Goal: Information Seeking & Learning: Learn about a topic

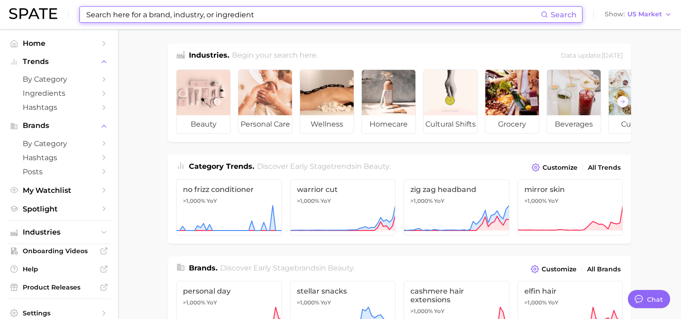
click at [221, 18] on input at bounding box center [312, 14] width 455 height 15
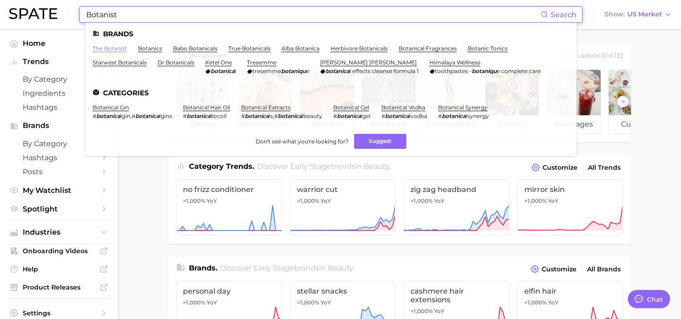
type input "Botanist"
click at [110, 49] on link "the botanist" at bounding box center [110, 48] width 34 height 7
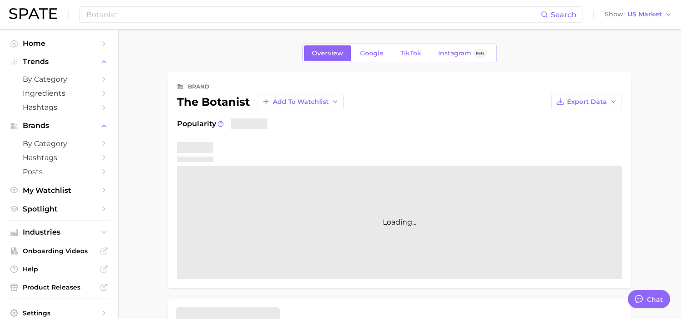
type textarea "x"
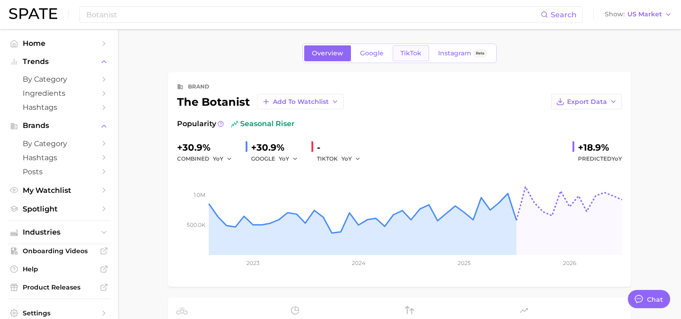
click at [404, 57] on span "TikTok" at bounding box center [410, 53] width 21 height 8
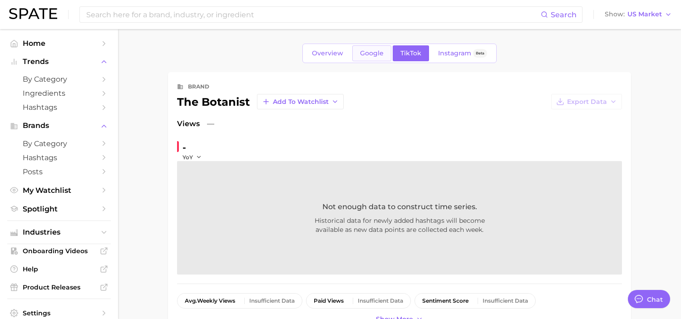
click at [379, 54] on span "Google" at bounding box center [372, 53] width 24 height 8
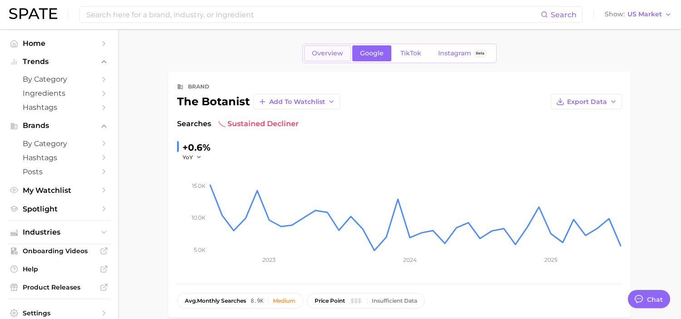
click at [340, 53] on span "Overview" at bounding box center [327, 53] width 31 height 8
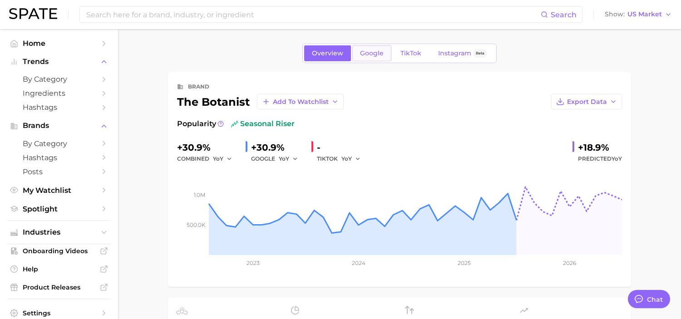
click at [373, 52] on span "Google" at bounding box center [372, 53] width 24 height 8
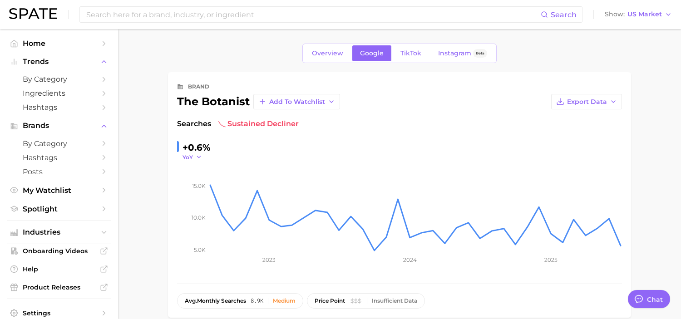
click at [197, 157] on icon "button" at bounding box center [199, 157] width 6 height 6
click at [182, 201] on button "MoM" at bounding box center [158, 203] width 100 height 16
click at [202, 156] on icon "button" at bounding box center [202, 157] width 6 height 6
click at [183, 183] on button "QoQ" at bounding box center [158, 186] width 100 height 16
click at [202, 152] on div "-21.8%" at bounding box center [196, 147] width 29 height 15
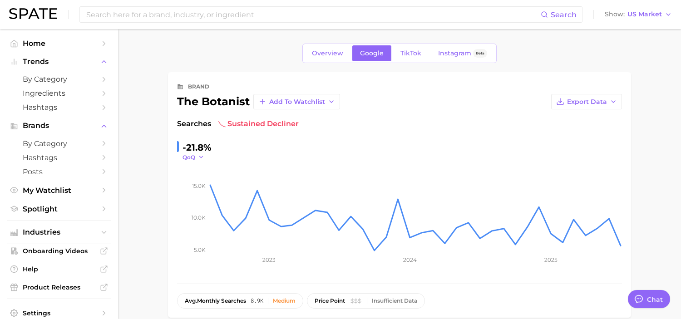
click at [200, 158] on icon "button" at bounding box center [201, 157] width 6 height 6
click at [191, 168] on button "YoY" at bounding box center [158, 170] width 100 height 16
click at [320, 49] on link "Overview" at bounding box center [327, 53] width 47 height 16
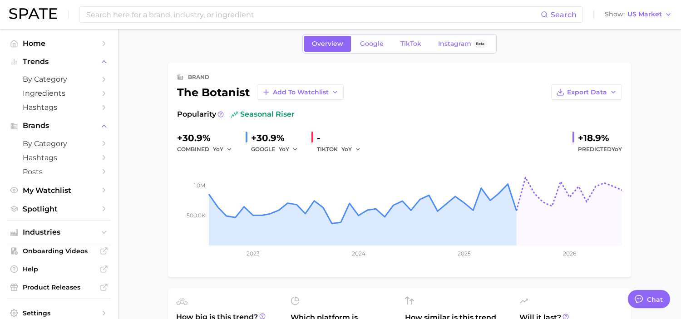
scroll to position [3, 0]
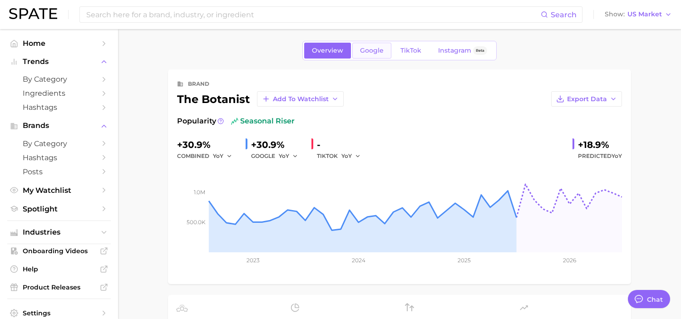
click at [380, 50] on span "Google" at bounding box center [372, 51] width 24 height 8
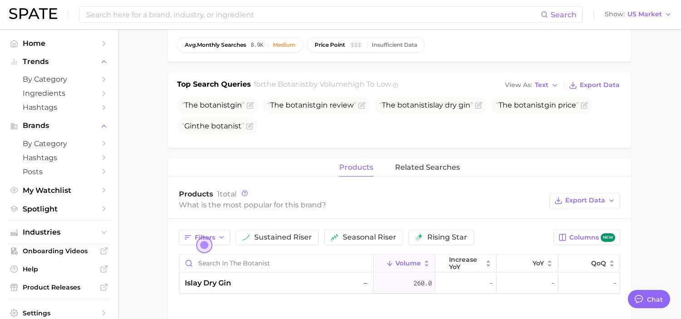
scroll to position [350, 0]
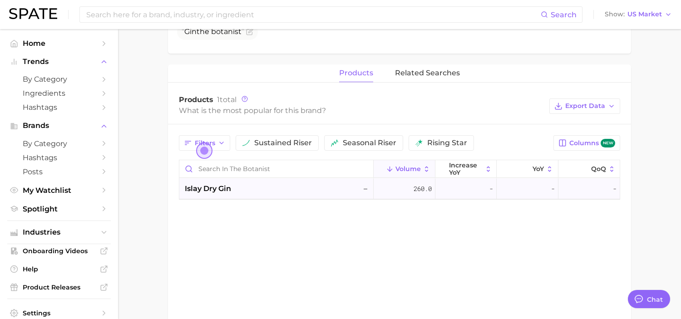
click at [203, 188] on span "islay dry gin" at bounding box center [208, 188] width 46 height 11
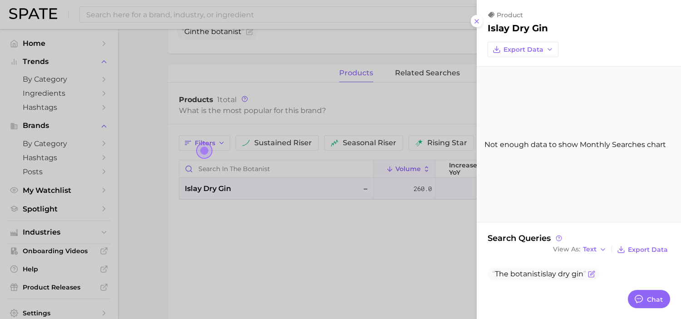
click at [590, 274] on icon "Flag as miscategorized or irrelevant" at bounding box center [591, 273] width 7 height 7
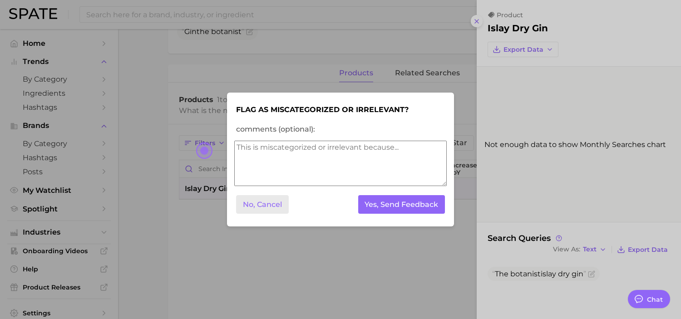
click at [269, 206] on button "No, Cancel" at bounding box center [262, 204] width 53 height 19
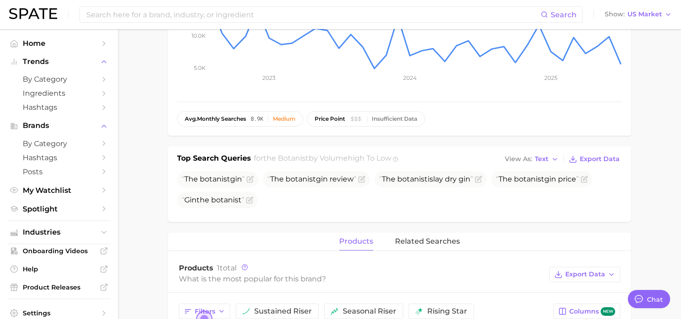
scroll to position [0, 0]
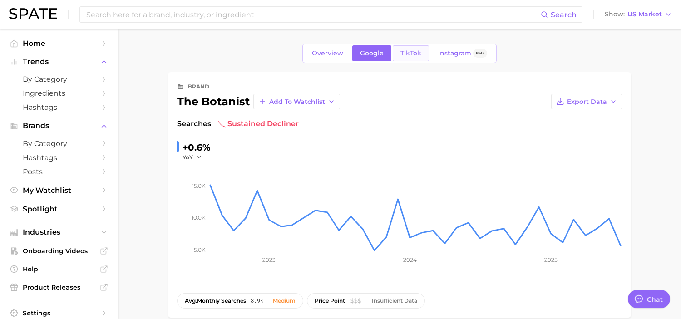
click at [410, 55] on span "TikTok" at bounding box center [410, 53] width 21 height 8
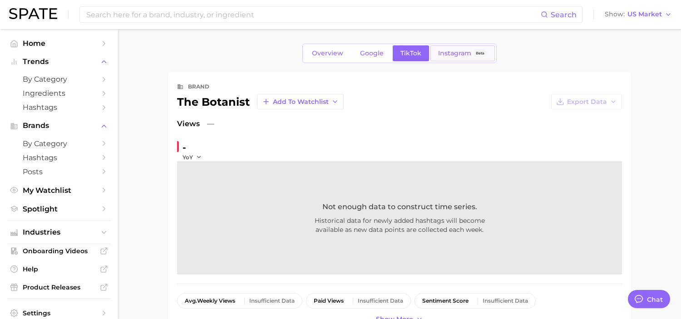
click at [440, 54] on span "Instagram" at bounding box center [454, 53] width 33 height 8
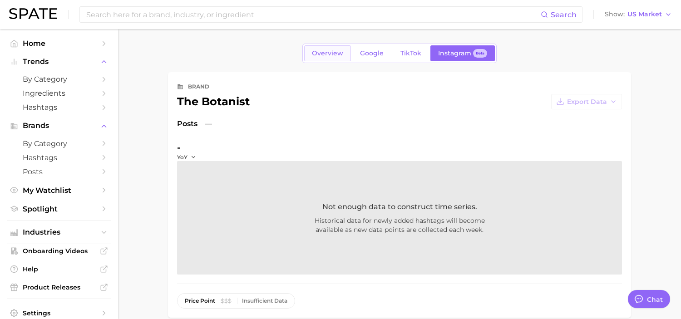
click at [326, 47] on link "Overview" at bounding box center [327, 53] width 47 height 16
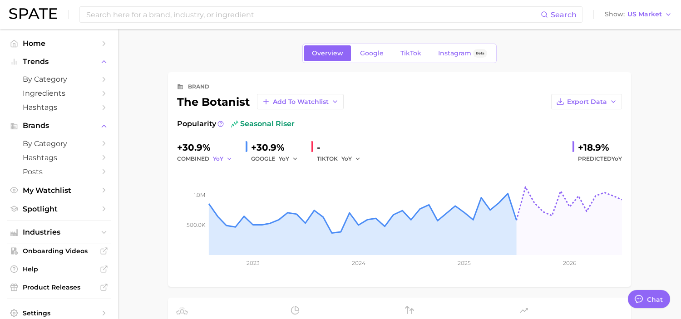
click at [224, 157] on button "YoY" at bounding box center [223, 158] width 20 height 11
click at [211, 182] on button "QoQ" at bounding box center [188, 190] width 100 height 16
click at [231, 160] on icon "button" at bounding box center [231, 159] width 6 height 6
click at [208, 206] on button "MoM" at bounding box center [188, 206] width 100 height 16
click at [410, 57] on span "TikTok" at bounding box center [410, 53] width 21 height 8
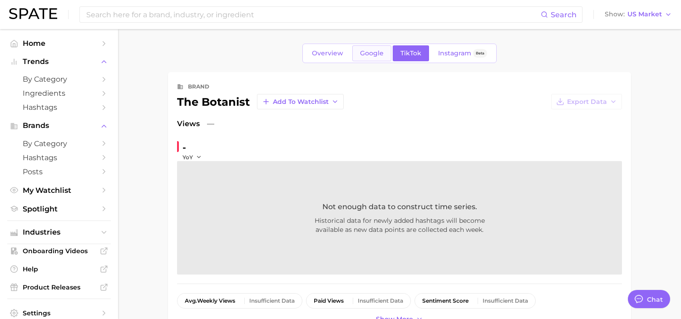
click at [383, 59] on link "Google" at bounding box center [371, 53] width 39 height 16
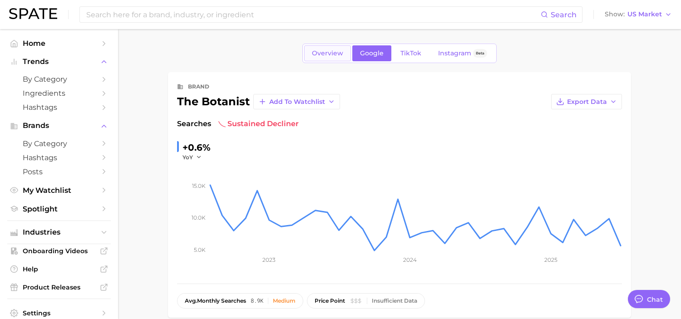
click at [330, 57] on span "Overview" at bounding box center [327, 53] width 31 height 8
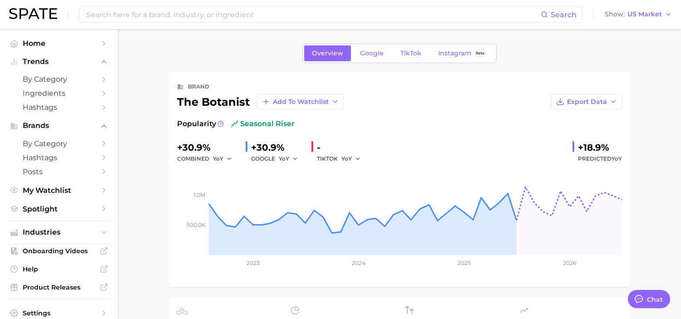
click at [600, 149] on div "+18.9%" at bounding box center [600, 147] width 44 height 15
click at [415, 58] on link "TikTok" at bounding box center [411, 53] width 36 height 16
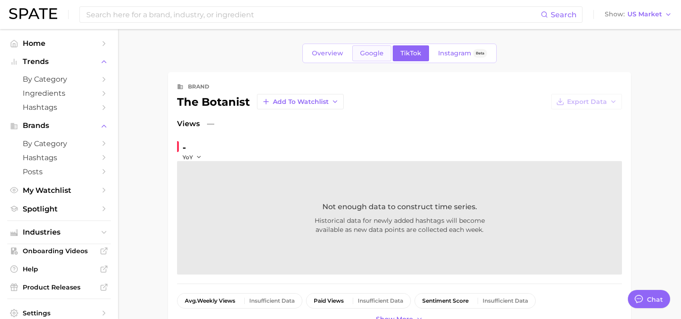
click at [377, 54] on span "Google" at bounding box center [372, 53] width 24 height 8
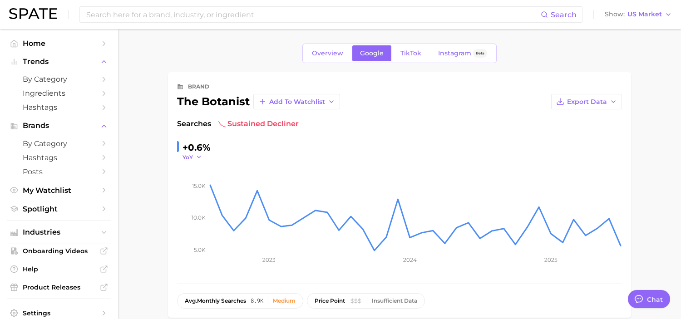
click at [198, 158] on icon "button" at bounding box center [199, 157] width 6 height 6
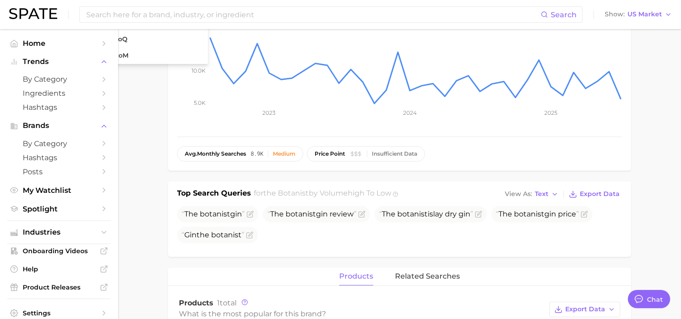
scroll to position [160, 0]
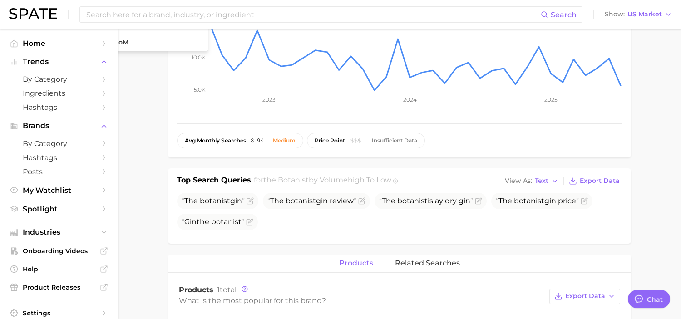
click at [206, 260] on div "products related searches" at bounding box center [399, 264] width 463 height 18
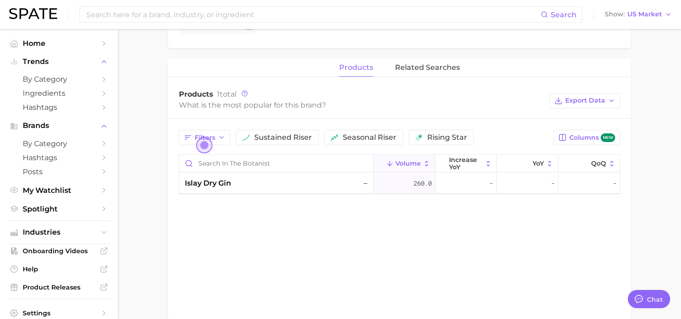
scroll to position [0, 0]
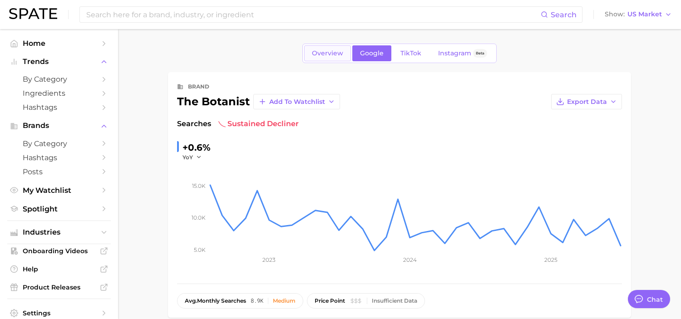
click at [348, 58] on link "Overview" at bounding box center [327, 53] width 47 height 16
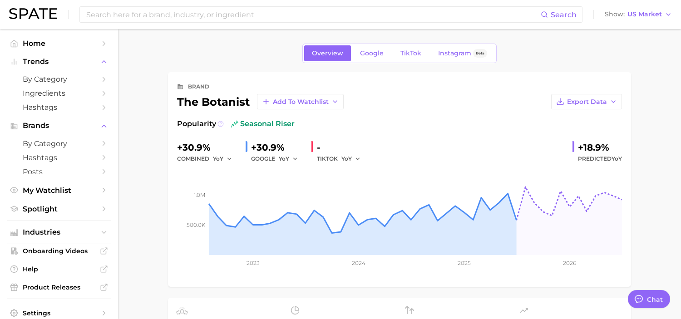
click at [220, 124] on icon at bounding box center [220, 124] width 6 height 6
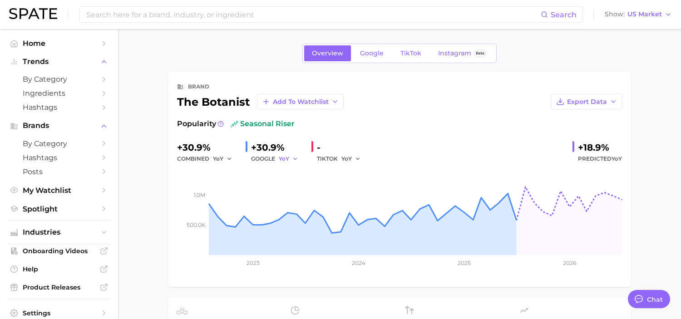
click at [292, 160] on icon "button" at bounding box center [295, 159] width 6 height 6
click at [270, 146] on div "+30.9%" at bounding box center [277, 147] width 53 height 15
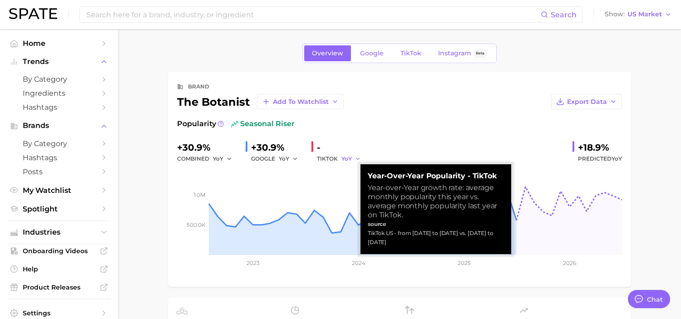
click at [344, 162] on span "YoY" at bounding box center [346, 159] width 10 height 8
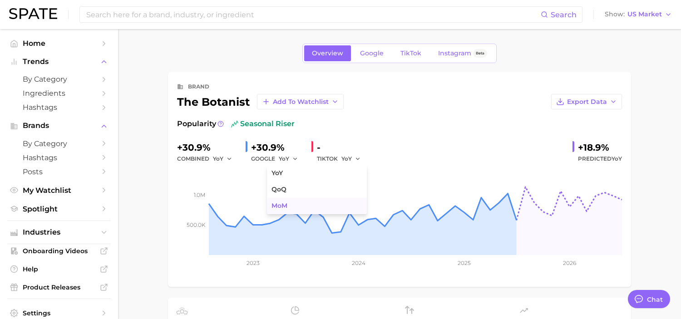
click at [289, 198] on button "MoM" at bounding box center [317, 206] width 100 height 16
click at [374, 48] on link "Google" at bounding box center [371, 53] width 39 height 16
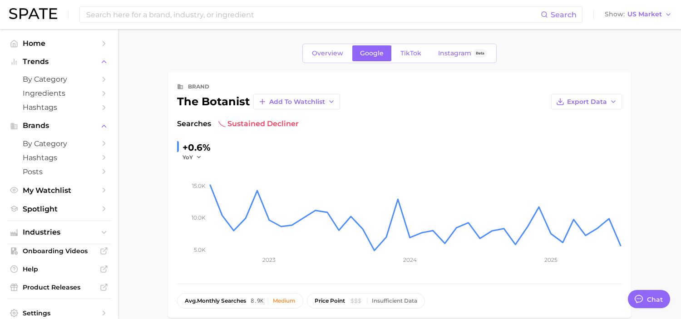
scroll to position [25, 0]
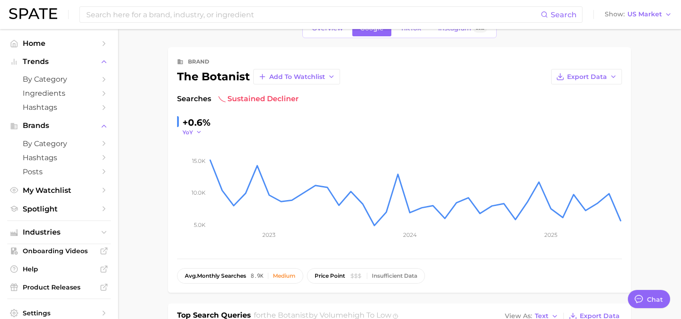
click at [196, 129] on icon "button" at bounding box center [199, 132] width 6 height 6
click at [187, 156] on button "QoQ" at bounding box center [158, 161] width 100 height 16
click at [199, 133] on icon "button" at bounding box center [201, 132] width 6 height 6
click at [174, 143] on button "YoY" at bounding box center [158, 145] width 100 height 16
click at [291, 76] on span "Add to Watchlist" at bounding box center [297, 77] width 56 height 8
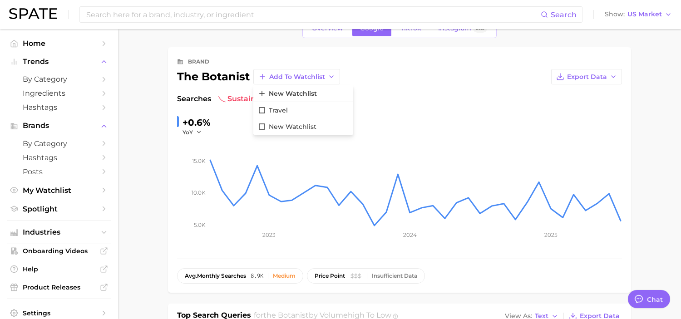
click at [386, 73] on div "Add to Watchlist New Watchlist Travel New Watchlist Export Data" at bounding box center [436, 76] width 372 height 15
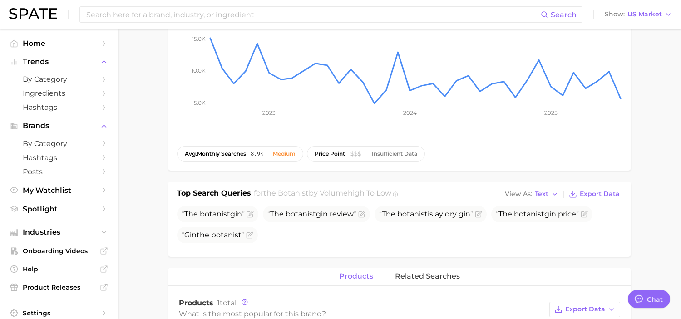
scroll to position [0, 0]
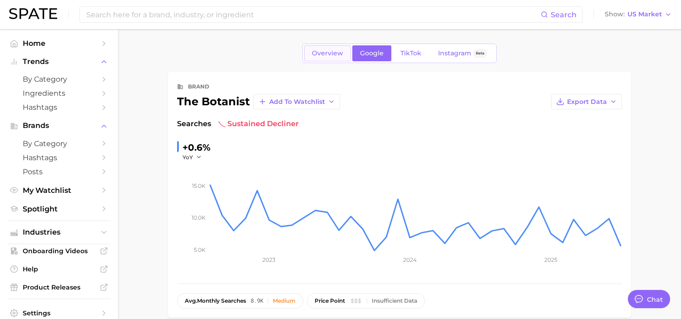
click at [315, 54] on span "Overview" at bounding box center [327, 53] width 31 height 8
